Goal: Task Accomplishment & Management: Use online tool/utility

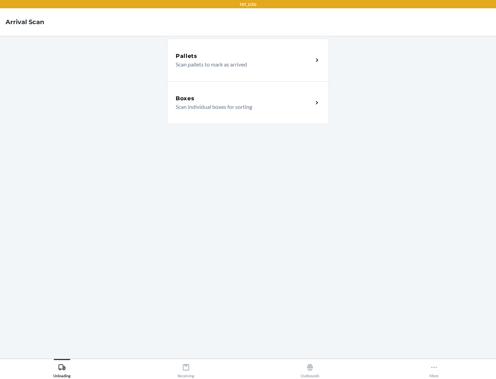
click at [244, 99] on div "Boxes" at bounding box center [245, 98] width 138 height 8
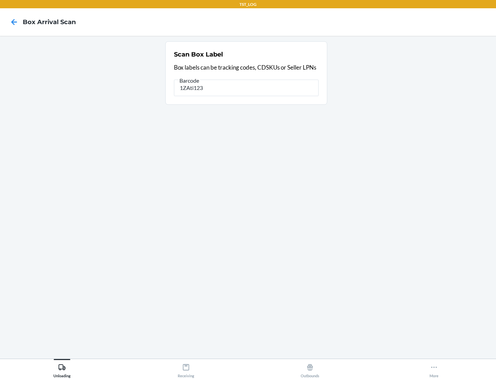
type input "1ZAti123"
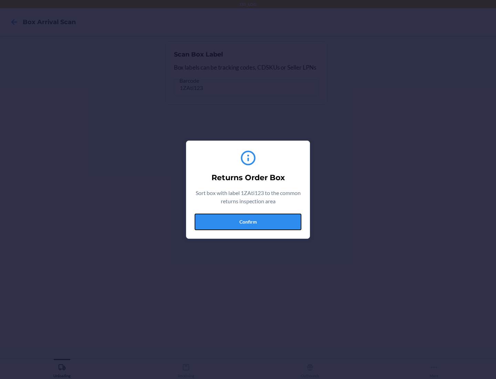
click at [248, 222] on button "Confirm" at bounding box center [248, 222] width 107 height 17
